Goal: Information Seeking & Learning: Check status

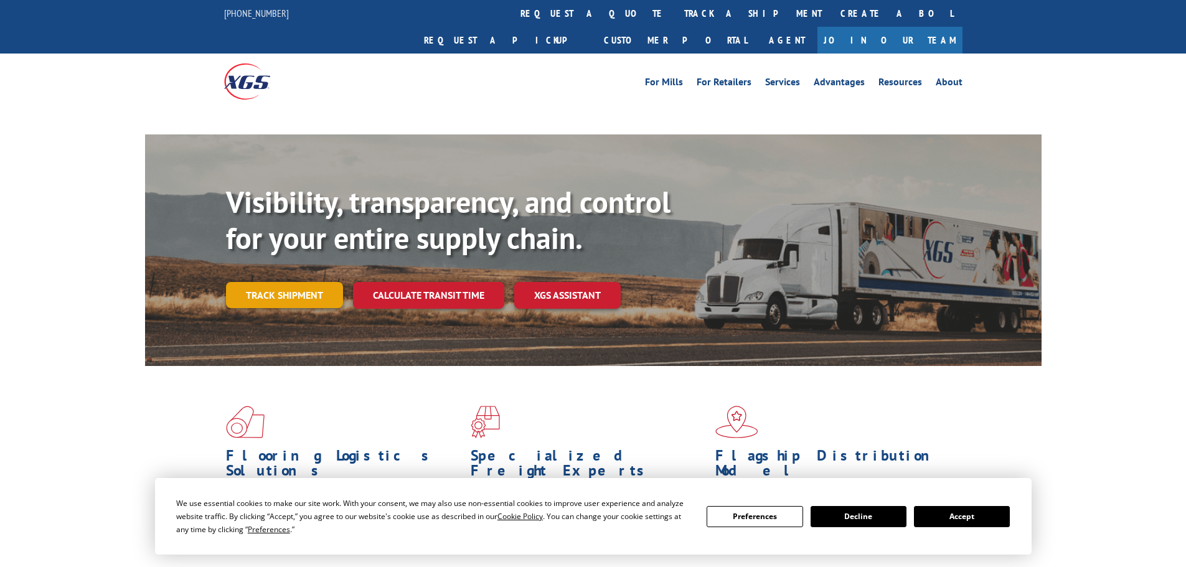
click at [308, 282] on link "Track shipment" at bounding box center [284, 295] width 117 height 26
click at [262, 282] on link "Track shipment" at bounding box center [284, 295] width 117 height 26
click at [268, 282] on link "Track shipment" at bounding box center [284, 295] width 117 height 26
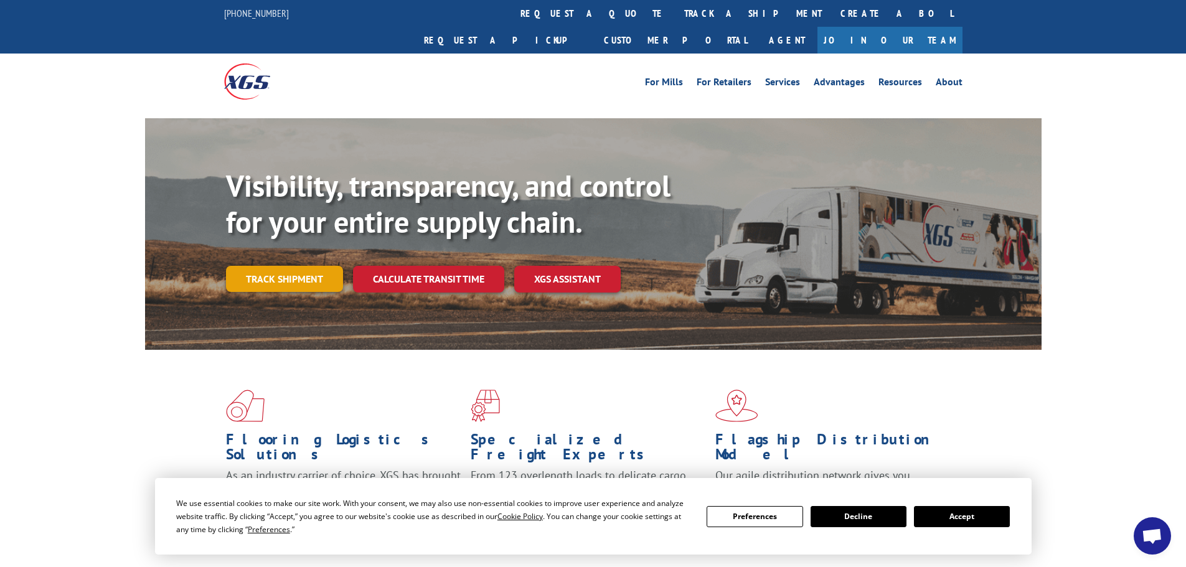
click at [278, 266] on link "Track shipment" at bounding box center [284, 279] width 117 height 26
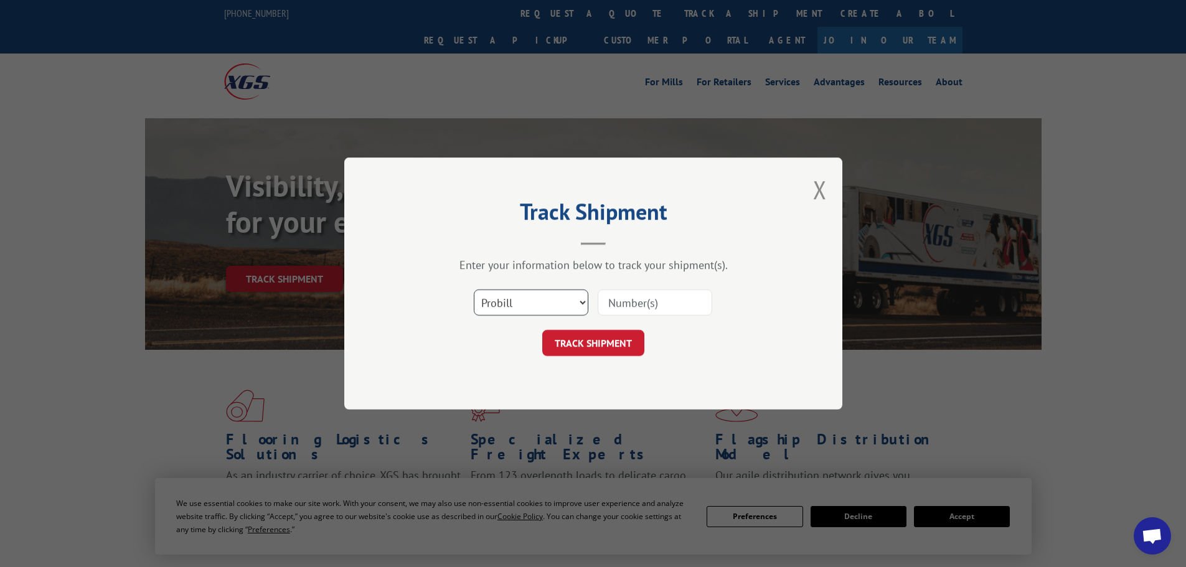
click at [568, 301] on select "Select category... Probill BOL PO" at bounding box center [531, 303] width 115 height 26
select select "bol"
click at [474, 290] on select "Select category... Probill BOL PO" at bounding box center [531, 303] width 115 height 26
click at [654, 300] on input at bounding box center [655, 303] width 115 height 26
paste input "451911"
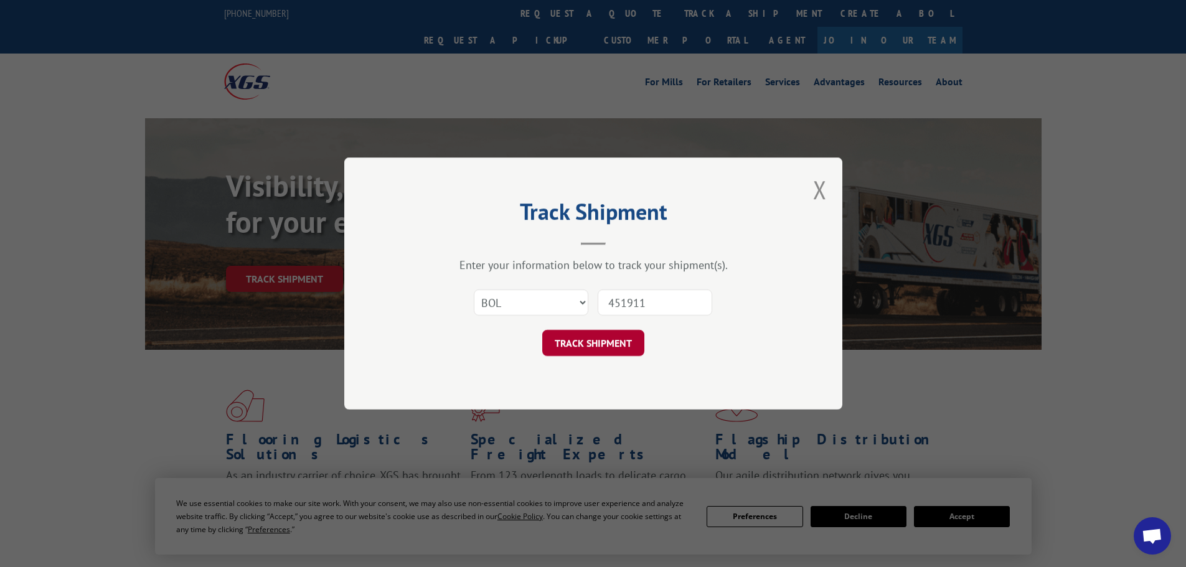
type input "451911"
click at [590, 343] on button "TRACK SHIPMENT" at bounding box center [593, 343] width 102 height 26
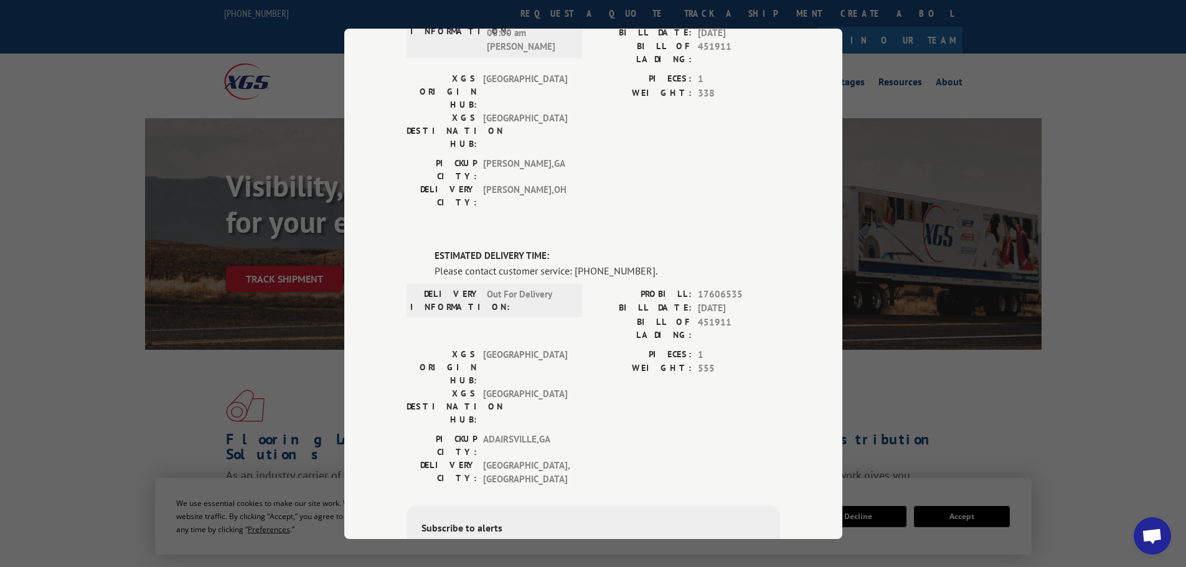
scroll to position [304, 0]
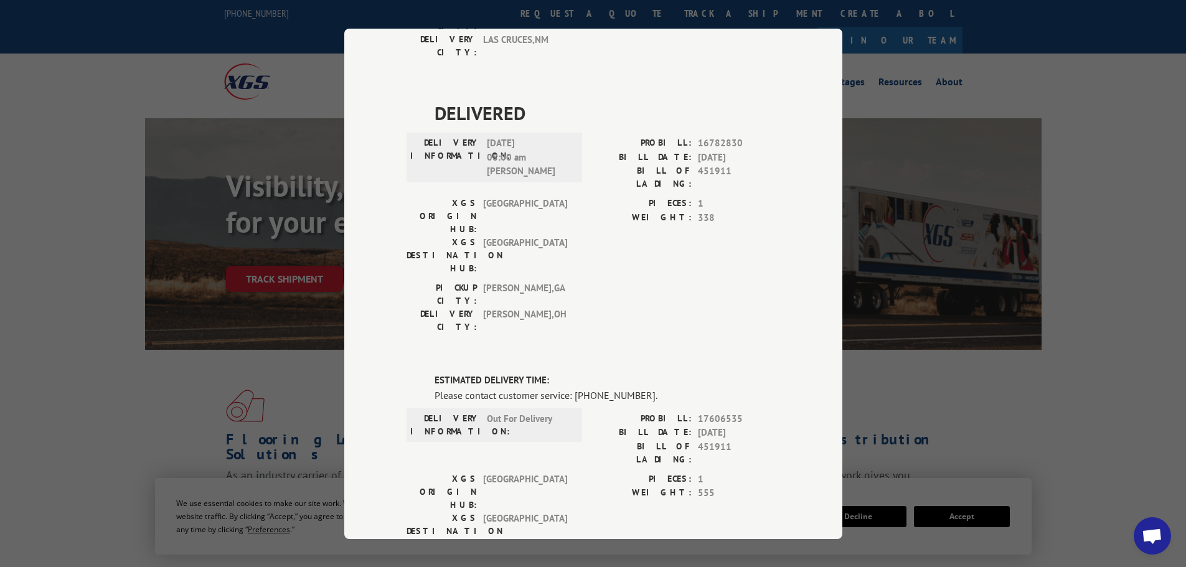
click at [123, 349] on div "Track Shipment DELIVERED DELIVERY INFORMATION: PROBILL: 8904635 BILL DATE: 04/1…" at bounding box center [593, 283] width 1186 height 567
